Goal: Task Accomplishment & Management: Manage account settings

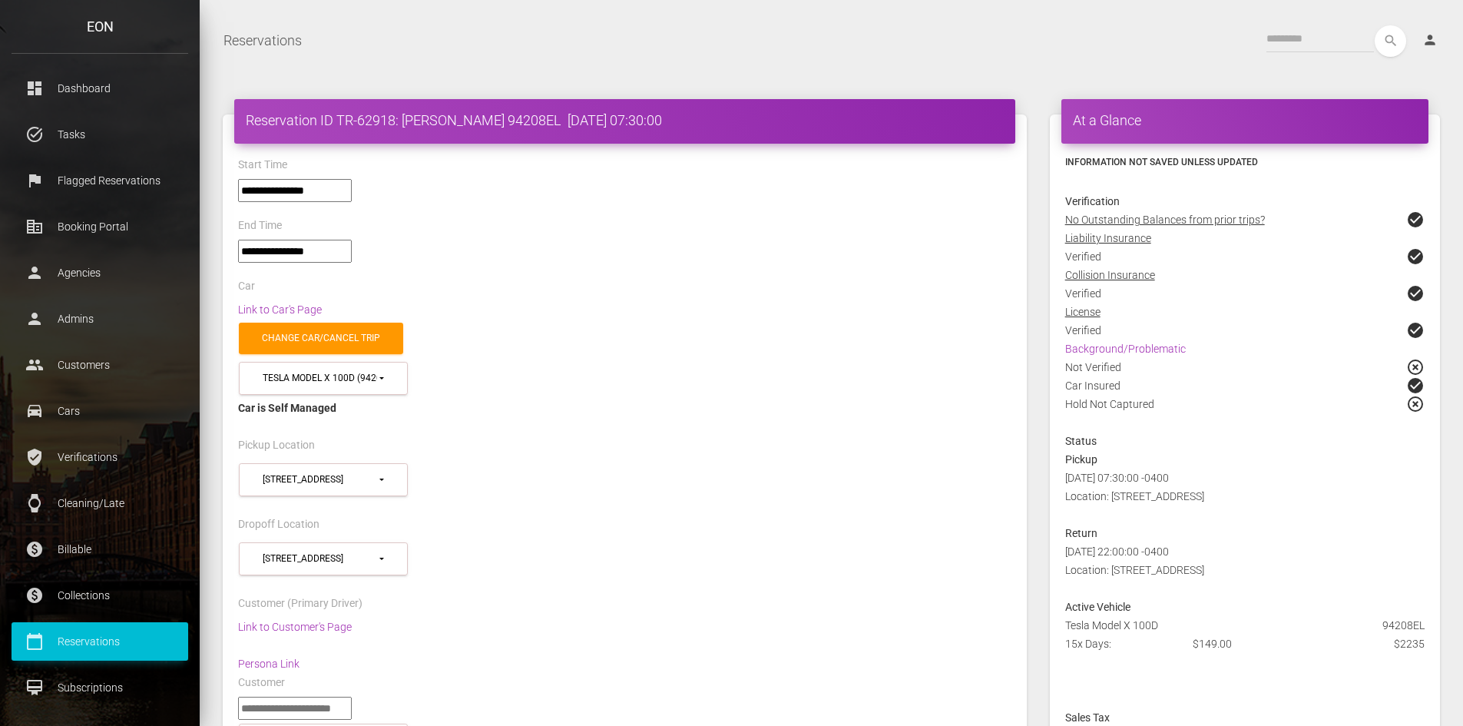
select select "*****"
select select
click at [1005, 399] on div "Car is Self Managed" at bounding box center [624, 408] width 773 height 18
click at [1128, 349] on link "Background/Problematic" at bounding box center [1125, 348] width 121 height 12
click at [306, 621] on link "Link to Customer's Page" at bounding box center [295, 626] width 114 height 12
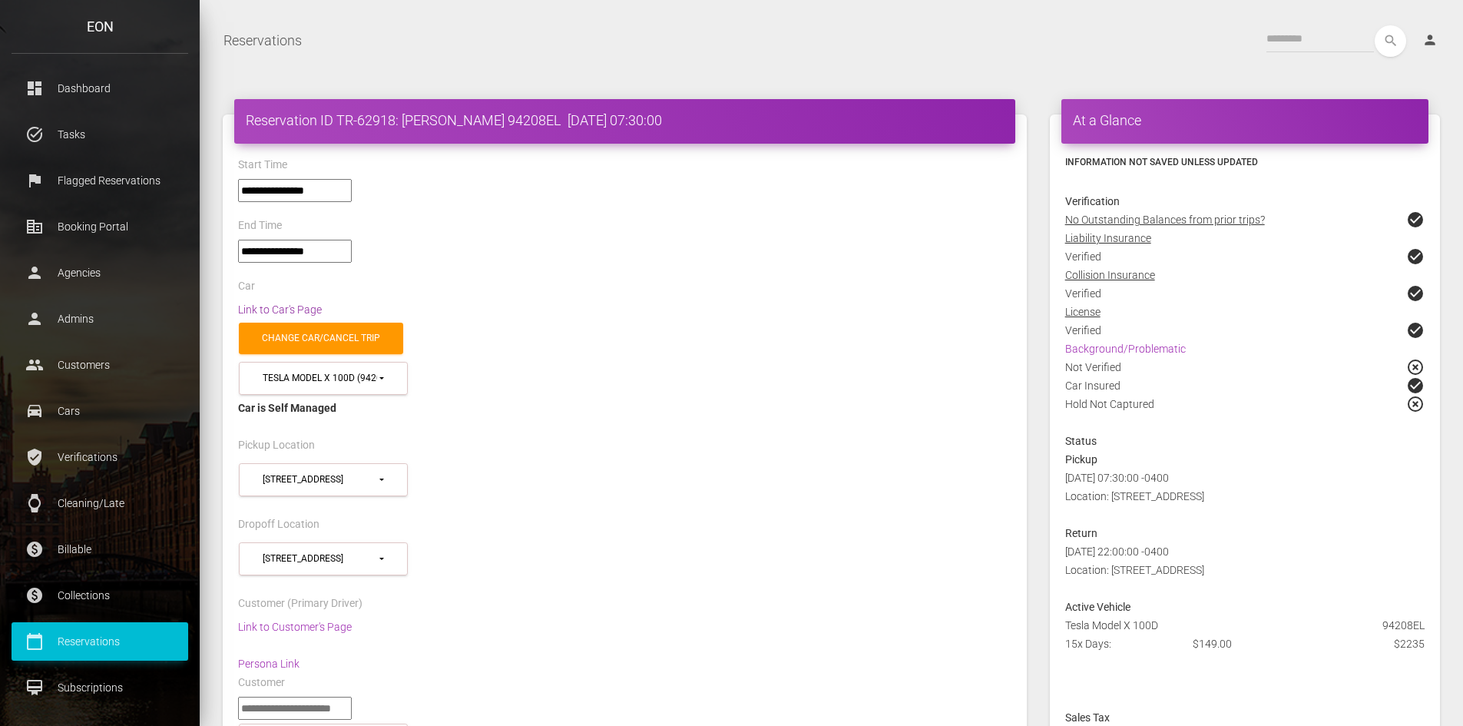
click at [307, 308] on link "Link to Car's Page" at bounding box center [280, 309] width 84 height 12
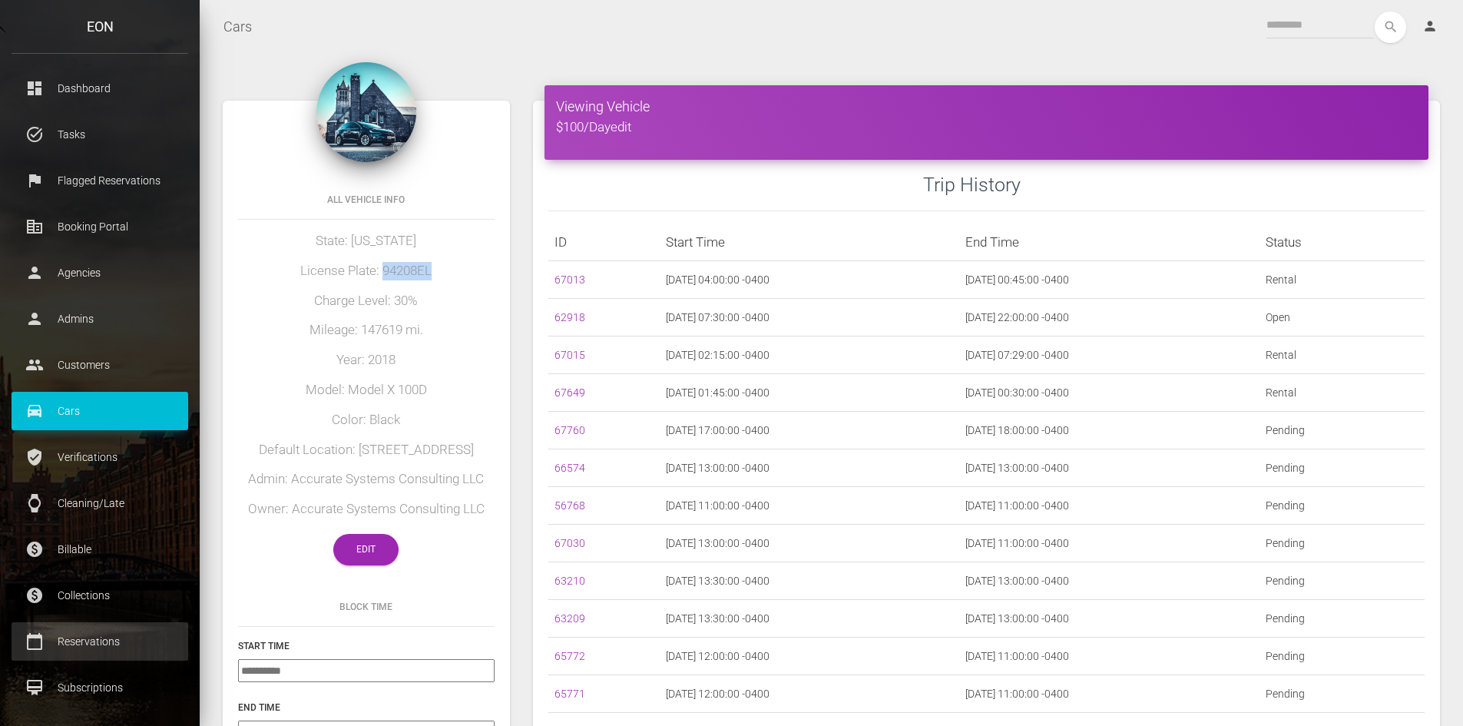
click at [100, 641] on p "Reservations" at bounding box center [100, 641] width 154 height 23
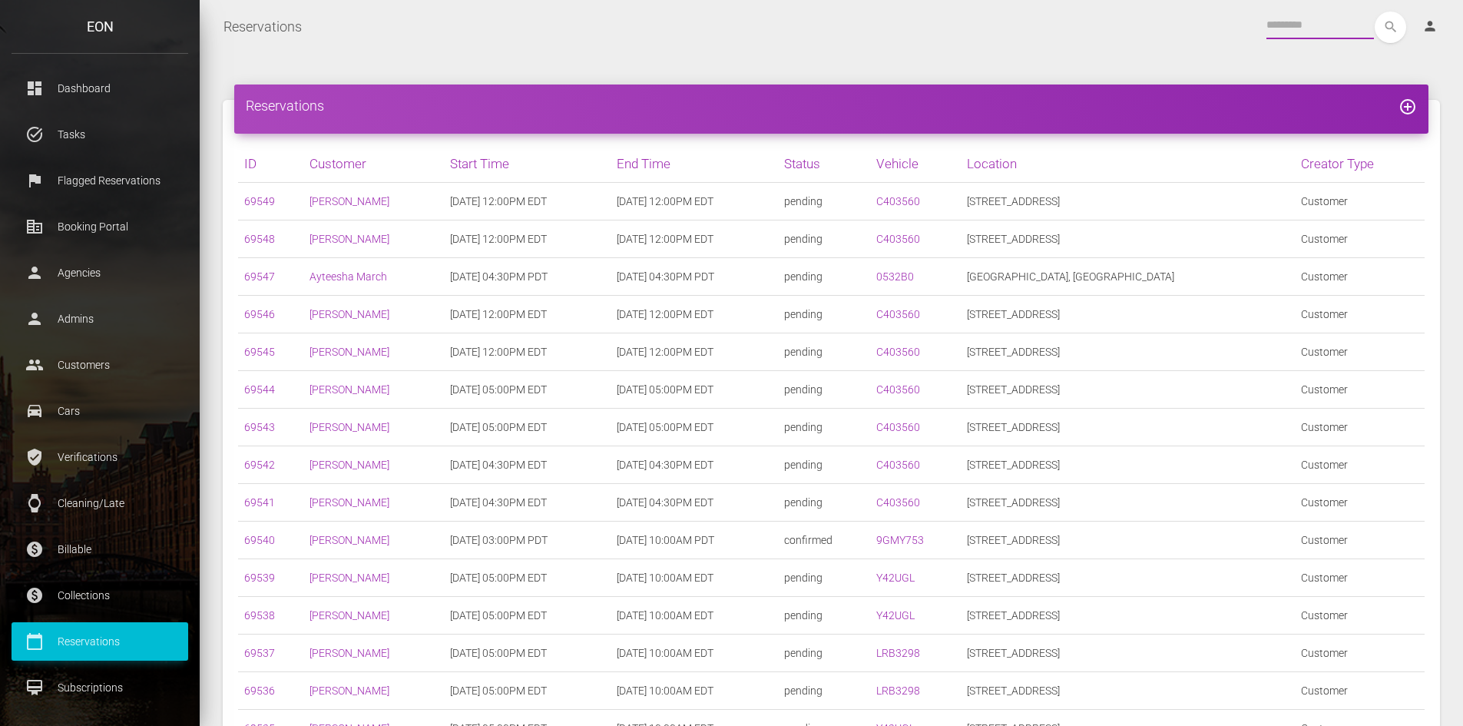
click at [1298, 27] on input "text" at bounding box center [1320, 26] width 108 height 28
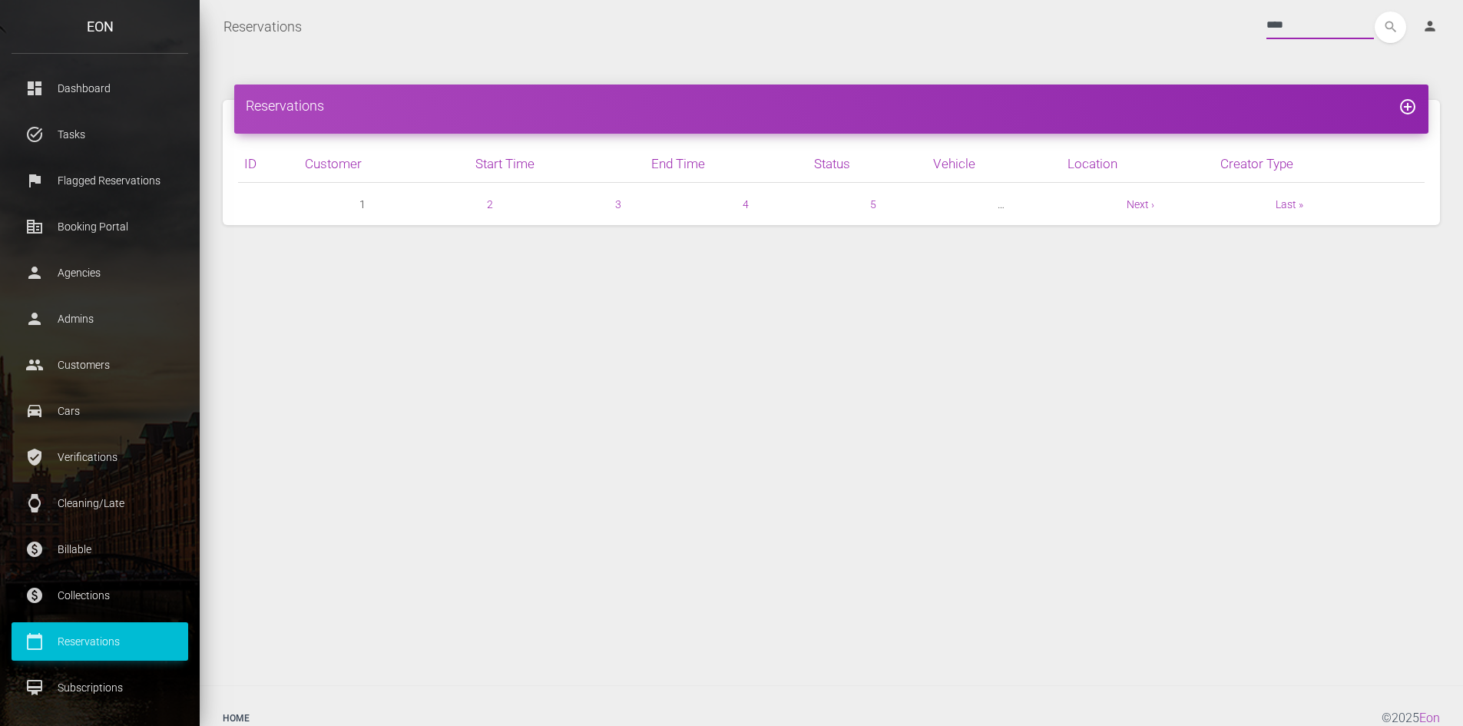
type input "****"
click at [1375, 12] on button "search" at bounding box center [1390, 27] width 31 height 31
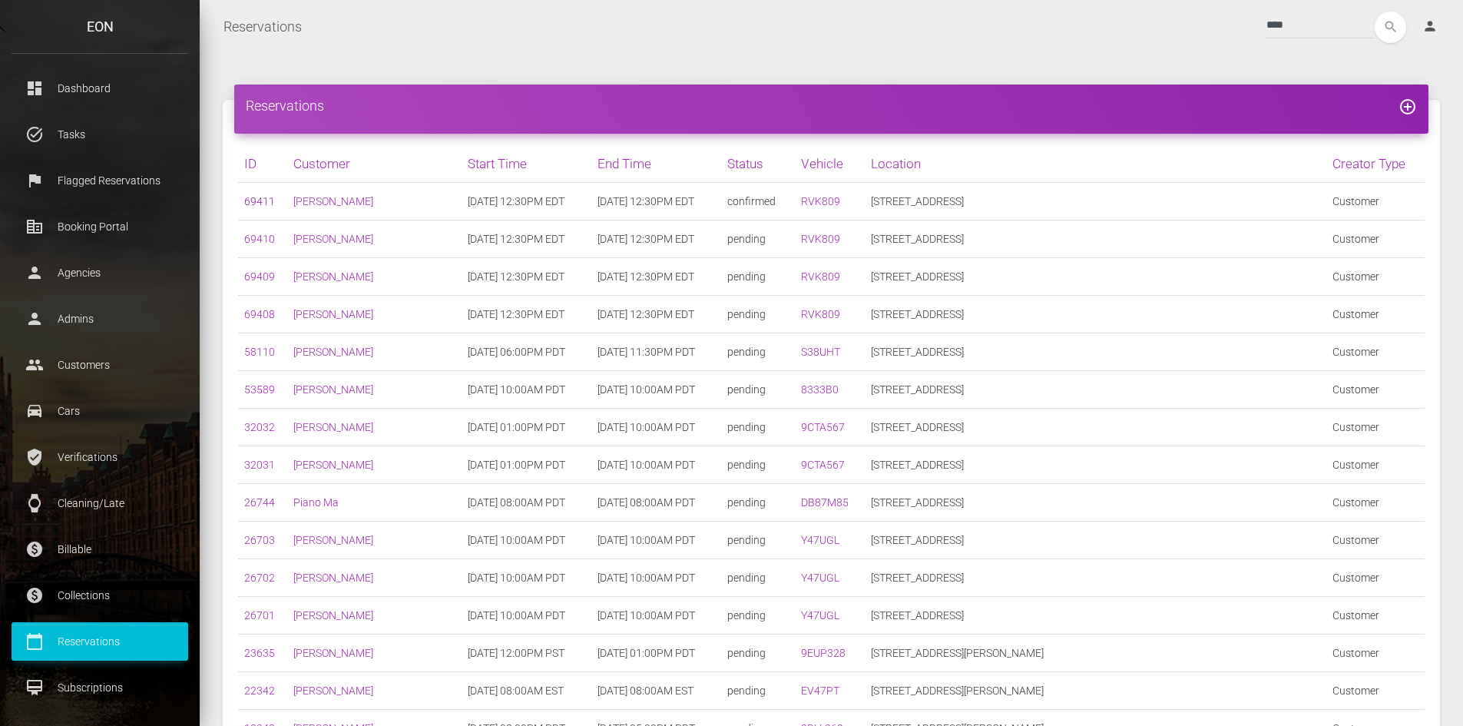
click at [258, 200] on link "69411" at bounding box center [259, 201] width 31 height 12
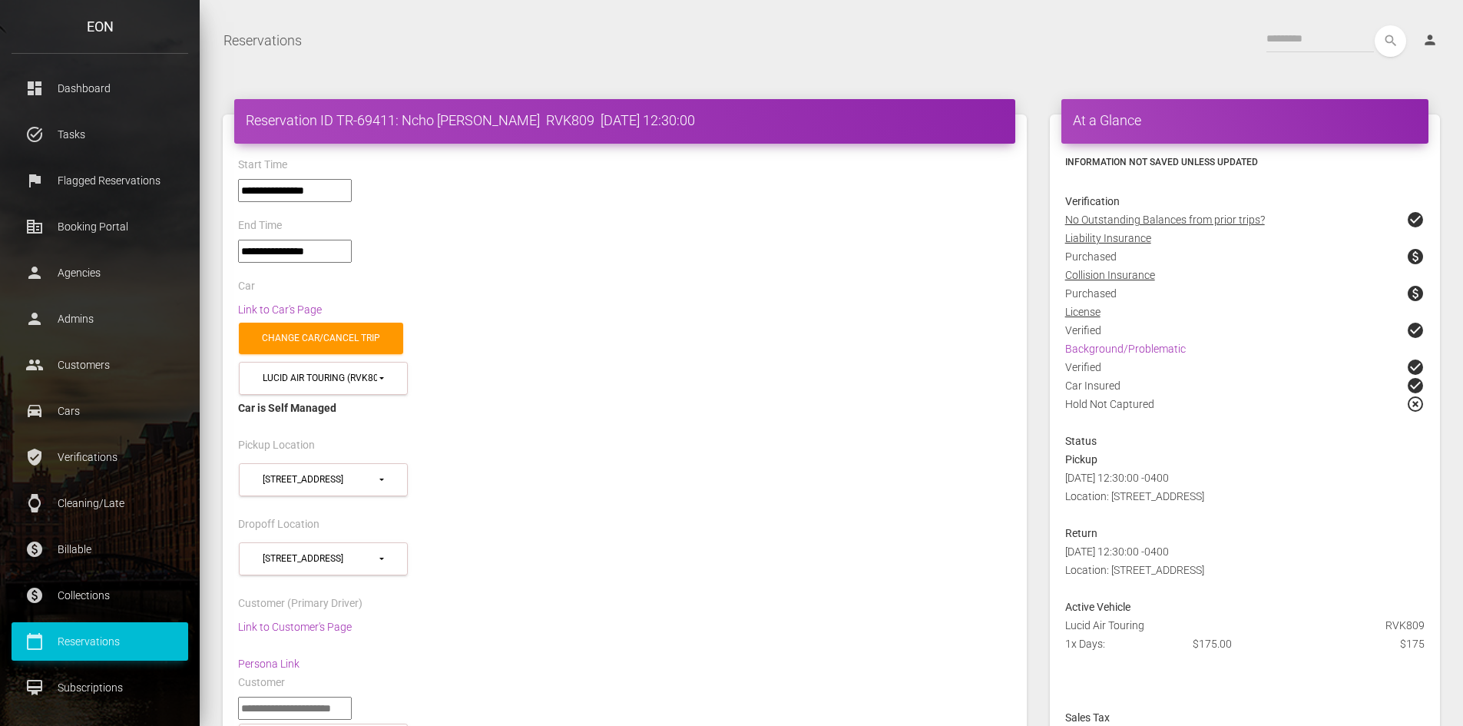
select select "*****"
select select
drag, startPoint x: 488, startPoint y: 123, endPoint x: 402, endPoint y: 121, distance: 86.0
click at [402, 121] on h4 "Reservation ID TR-69411: Ncho Monnet RVK809 2025-08-10 12:30:00" at bounding box center [625, 120] width 758 height 19
copy h4 "Ncho Monnet"
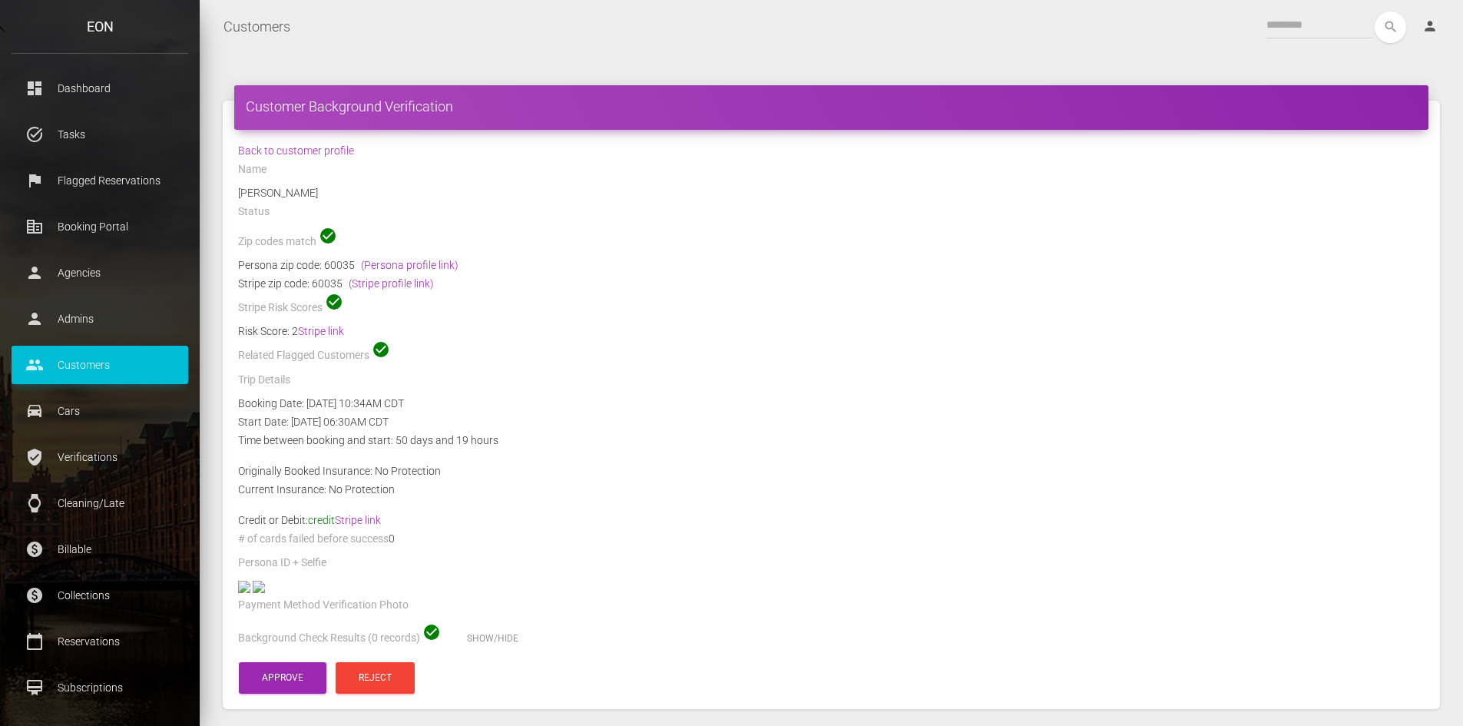
click at [412, 202] on div "Status" at bounding box center [831, 214] width 1209 height 24
click at [310, 330] on link "Stripe link" at bounding box center [321, 331] width 46 height 12
click at [387, 263] on link "(Persona profile link)" at bounding box center [410, 265] width 98 height 12
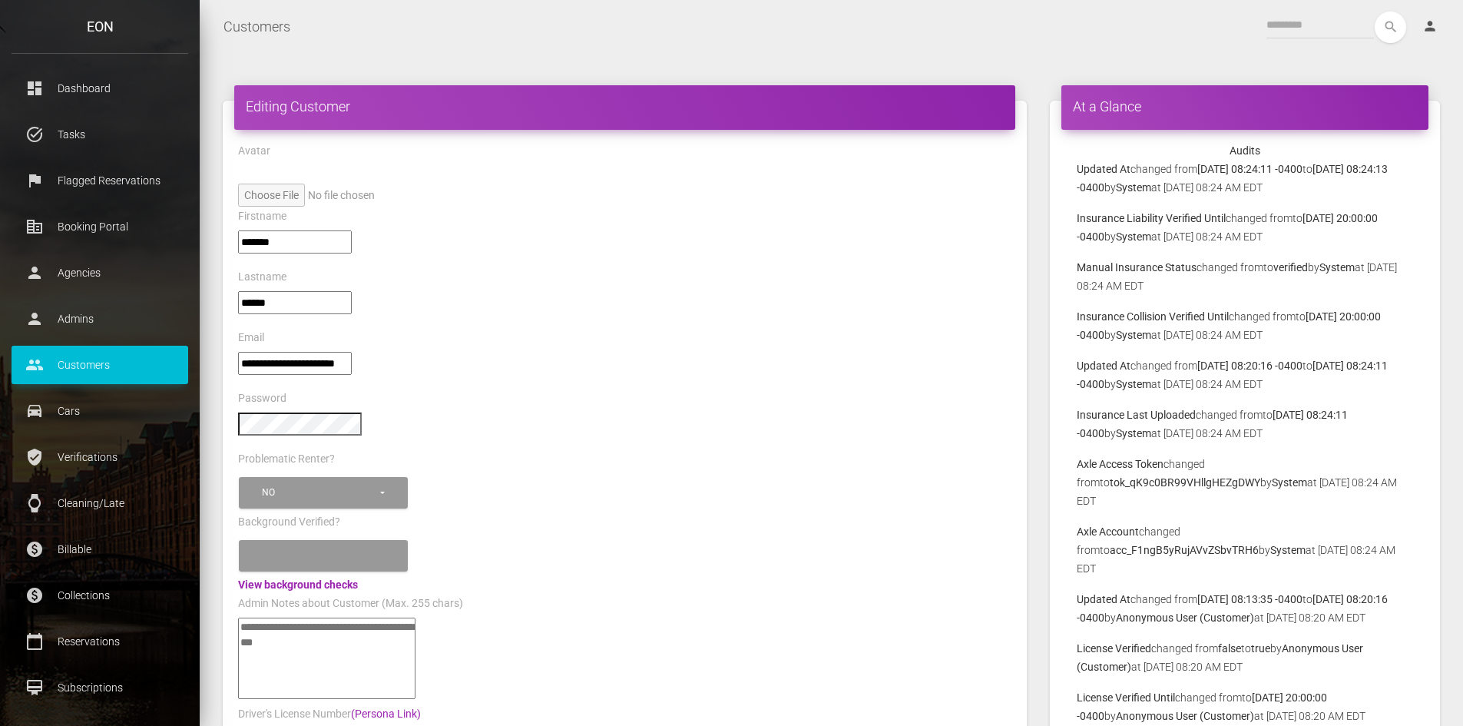
click at [267, 625] on textarea"] at bounding box center [326, 657] width 177 height 81
paste textarea"] "**********"
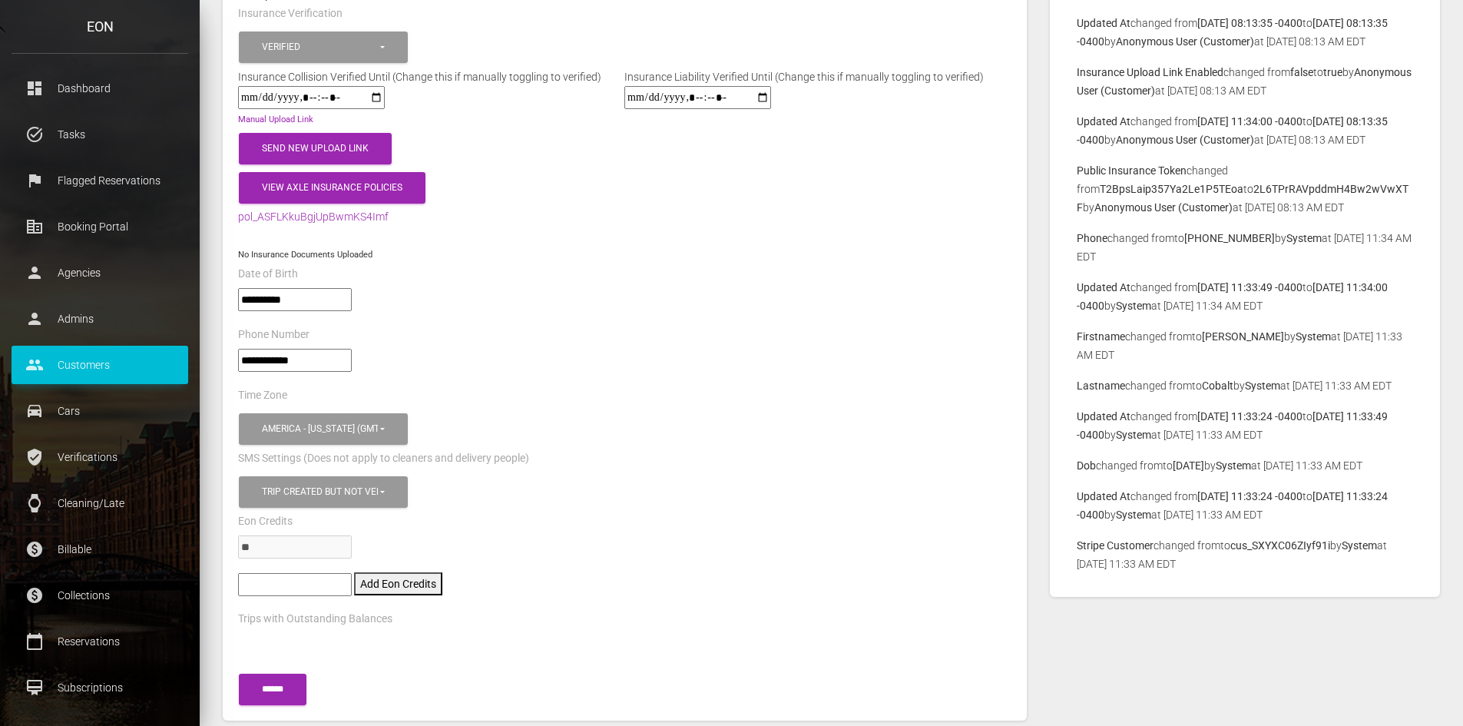
scroll to position [997, 0]
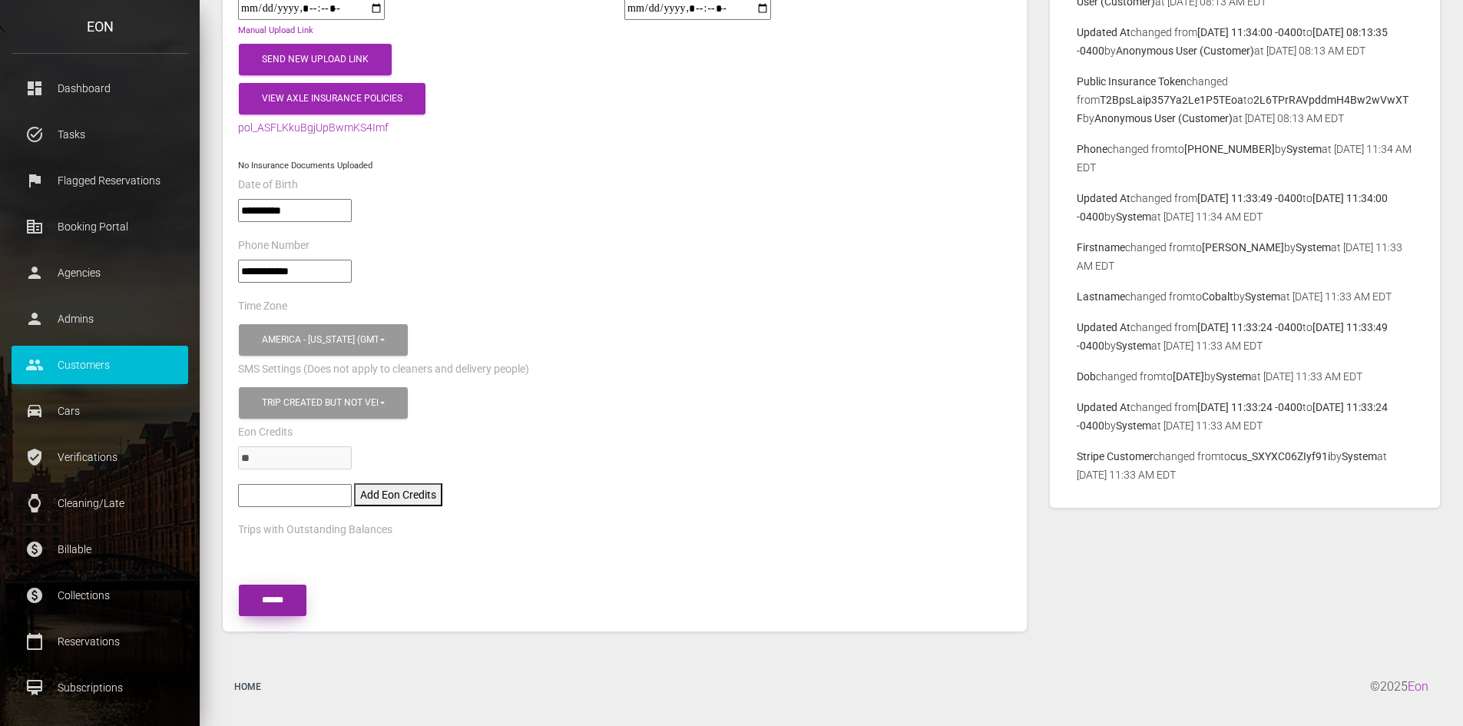
type textarea"] "**********"
click at [277, 589] on input "******" at bounding box center [273, 599] width 68 height 31
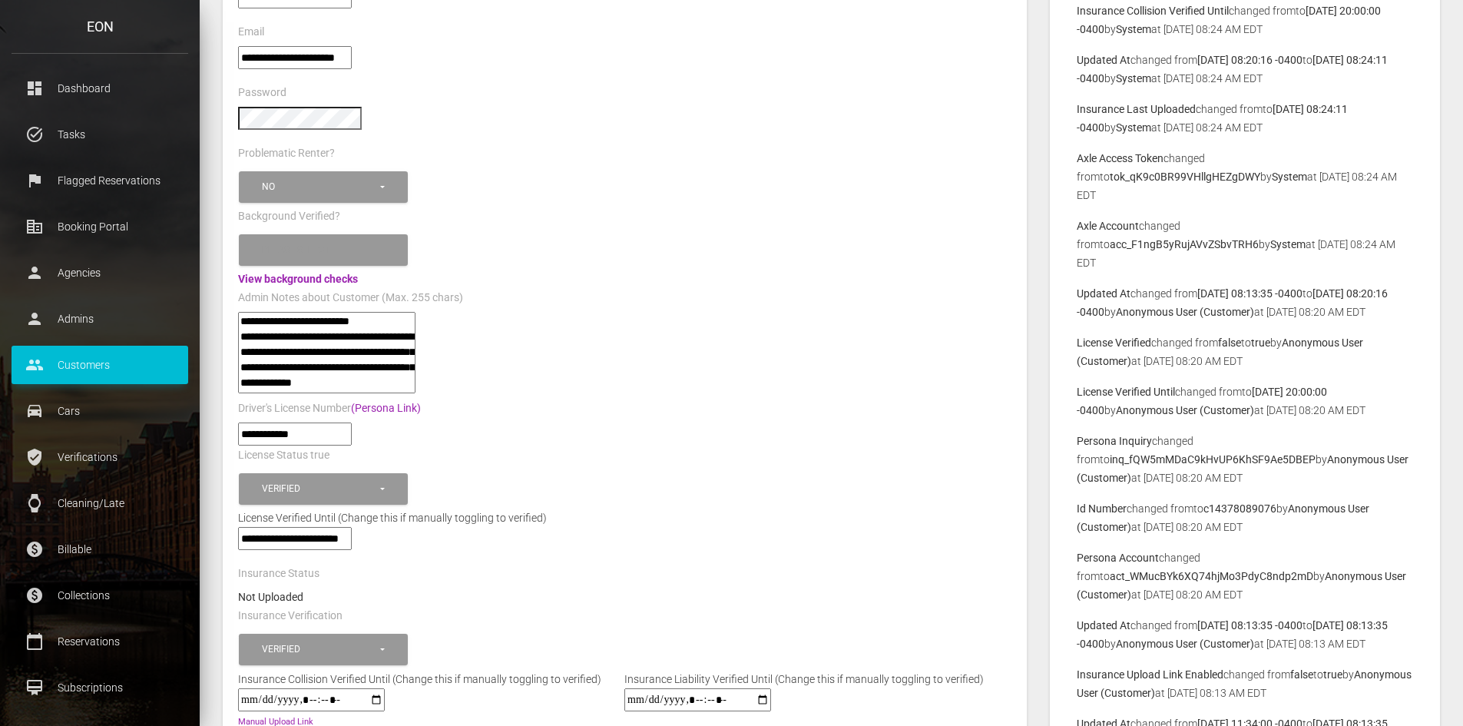
scroll to position [0, 0]
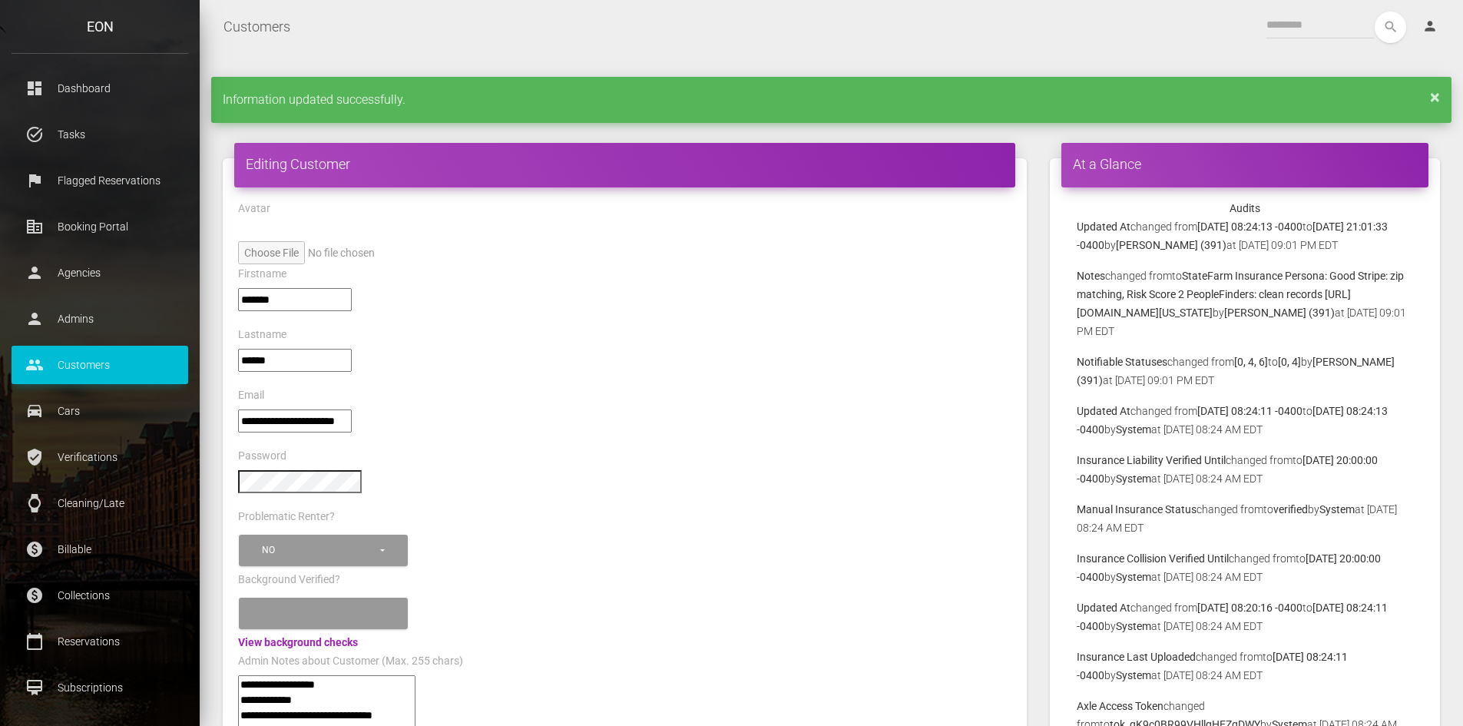
click at [1436, 97] on link "×" at bounding box center [1435, 96] width 10 height 9
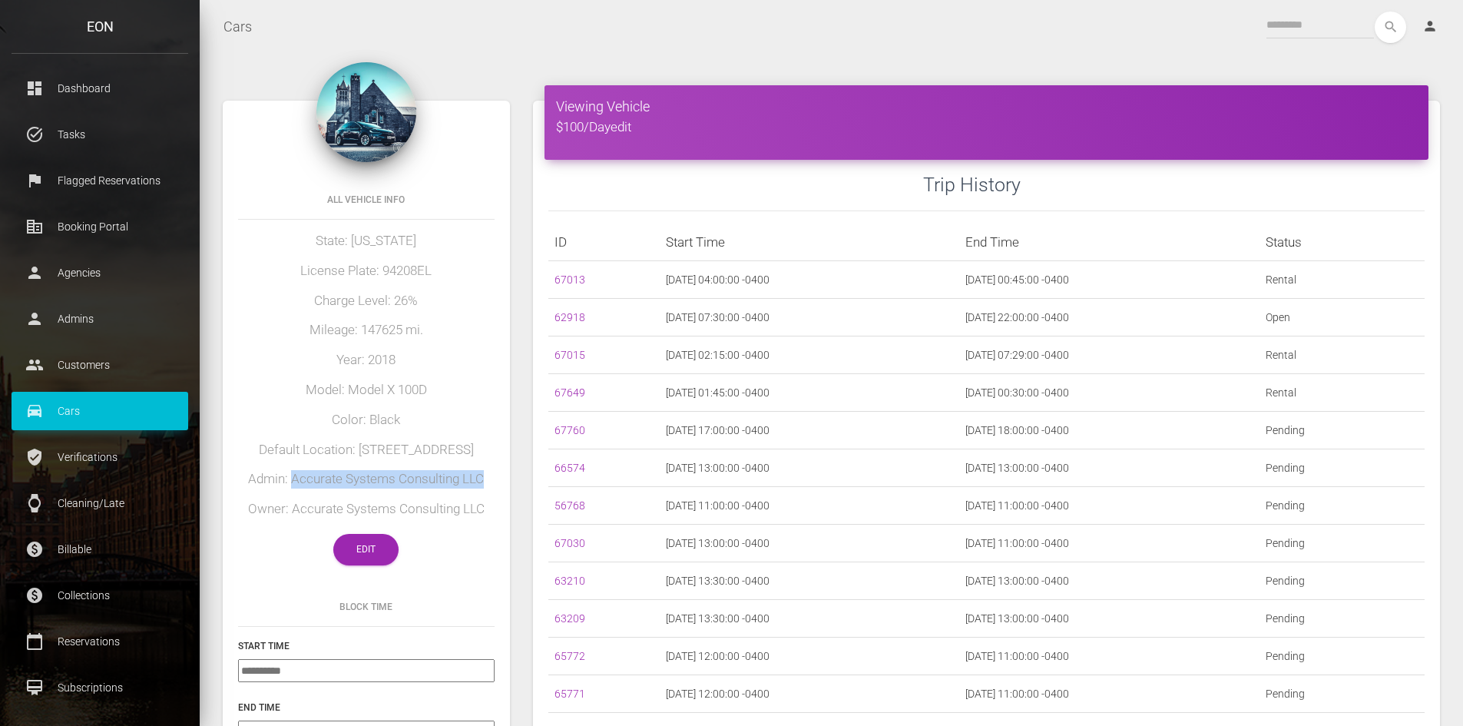
drag, startPoint x: 293, startPoint y: 495, endPoint x: 494, endPoint y: 497, distance: 200.4
click at [494, 488] on h5 "Admin: Accurate Systems Consulting LLC" at bounding box center [366, 479] width 256 height 18
copy h5 "Accurate Systems Consulting LLC"
drag, startPoint x: 352, startPoint y: 449, endPoint x: 390, endPoint y: 469, distance: 43.3
click at [390, 459] on h5 "Default Location: [STREET_ADDRESS]" at bounding box center [366, 450] width 256 height 18
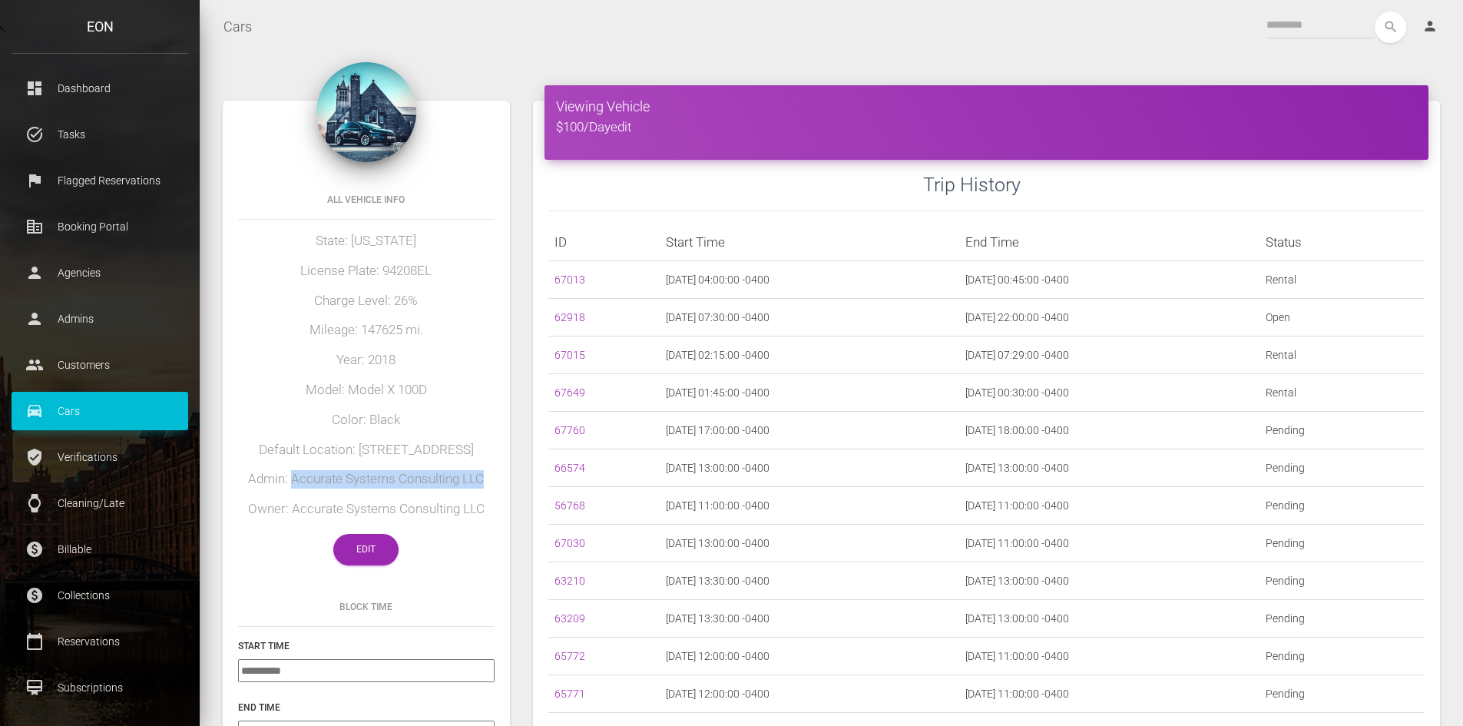
copy h5 "[STREET_ADDRESS]"
